Goal: Task Accomplishment & Management: Manage account settings

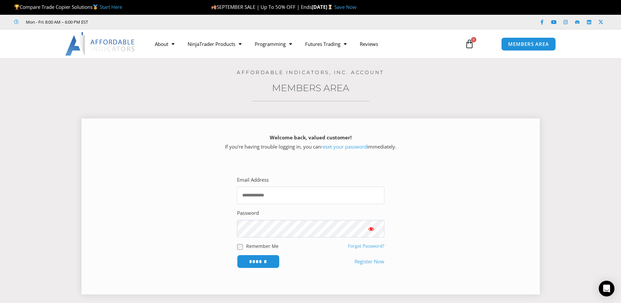
type input "**********"
click at [373, 230] on span "Show password" at bounding box center [371, 228] width 7 height 7
click at [271, 259] on input "******" at bounding box center [258, 261] width 45 height 14
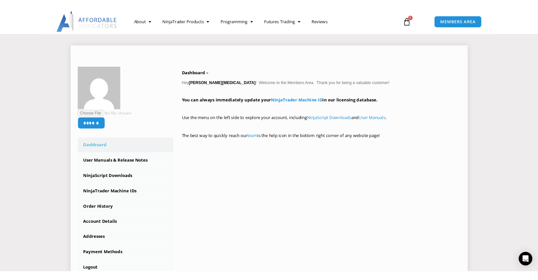
scroll to position [131, 0]
